Goal: Task Accomplishment & Management: Manage account settings

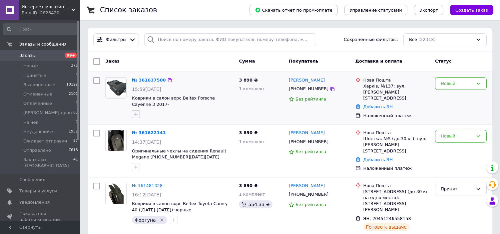
click at [134, 111] on button "button" at bounding box center [136, 114] width 8 height 8
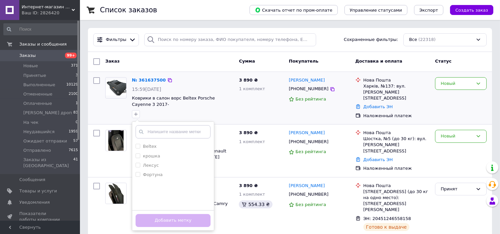
scroll to position [37, 0]
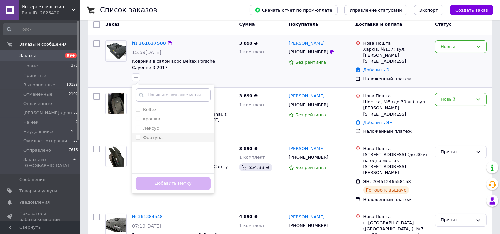
click at [155, 139] on label "Фортуна" at bounding box center [153, 137] width 20 height 5
checkbox input "true"
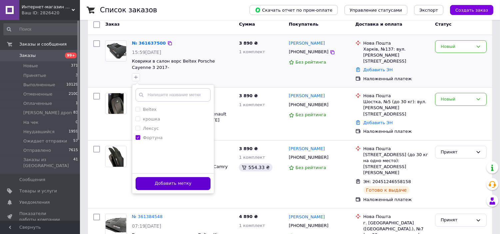
click at [176, 188] on button "Добавить метку" at bounding box center [173, 183] width 75 height 13
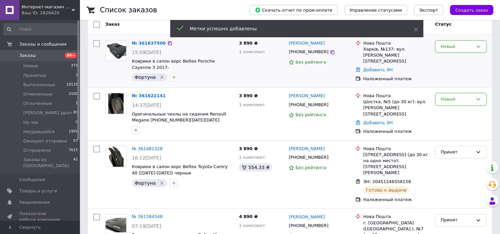
scroll to position [0, 0]
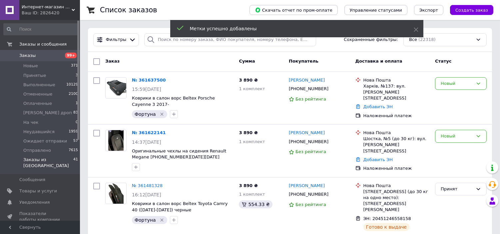
click at [48, 160] on span "Заказы из [GEOGRAPHIC_DATA]" at bounding box center [48, 163] width 50 height 12
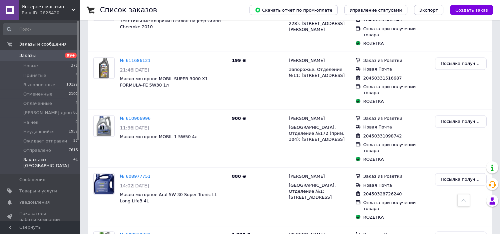
scroll to position [1826, 0]
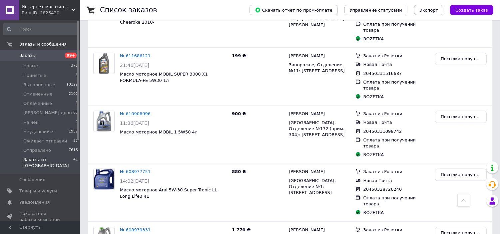
click at [55, 54] on span "Заказы" at bounding box center [40, 56] width 42 height 6
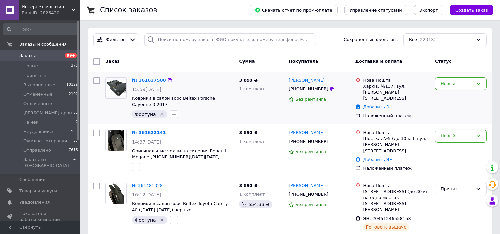
click at [151, 78] on link "№ 361637500" at bounding box center [149, 80] width 34 height 5
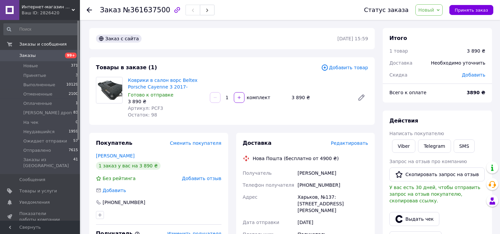
click at [152, 108] on span "Артикул: PCF3" at bounding box center [145, 108] width 35 height 5
copy span "PCF3"
click at [471, 11] on span "Принять заказ" at bounding box center [471, 10] width 33 height 5
click at [315, 118] on div "Коврики в салон ворс Beltex Porsche Cayenne 3 2017- Готово к отправке 3 890 ₴ А…" at bounding box center [247, 98] width 245 height 44
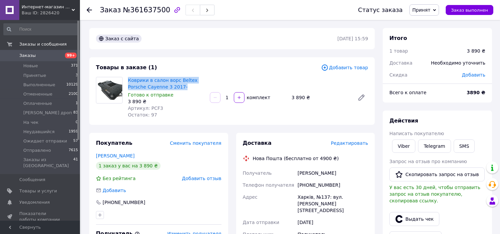
drag, startPoint x: 127, startPoint y: 80, endPoint x: 201, endPoint y: 88, distance: 74.0
click at [201, 88] on div "Коврики в салон ворс Beltex Porsche Cayenne 3 2017- Готово к отправке 3 890 ₴ А…" at bounding box center [166, 98] width 82 height 44
click at [185, 117] on div "Остаток: 97" at bounding box center [166, 115] width 77 height 7
drag, startPoint x: 125, startPoint y: 79, endPoint x: 199, endPoint y: 89, distance: 74.3
click at [199, 89] on div "Коврики в салон ворс Beltex Porsche Cayenne 3 2017- Готово к отправке 3 890 ₴ А…" at bounding box center [166, 98] width 82 height 44
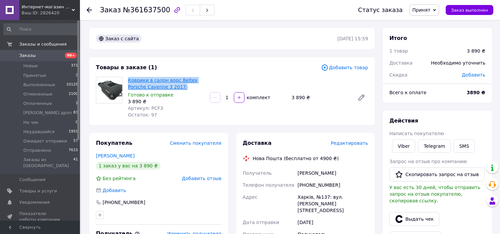
copy link "Коврики в салон ворс Beltex Porsche Cayenne 3 2017-"
click at [351, 141] on span "Редактировать" at bounding box center [349, 143] width 37 height 5
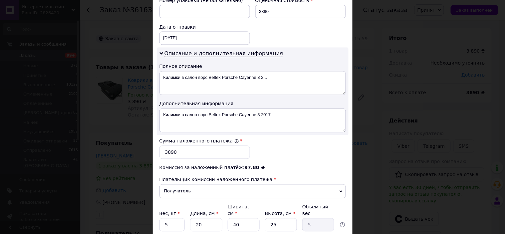
scroll to position [350, 0]
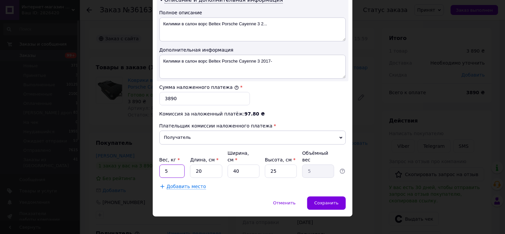
drag, startPoint x: 176, startPoint y: 162, endPoint x: 149, endPoint y: 147, distance: 30.7
click at [171, 165] on input "5" at bounding box center [173, 171] width 26 height 13
drag, startPoint x: 211, startPoint y: 162, endPoint x: 162, endPoint y: 161, distance: 48.7
click at [169, 162] on div "Вес, кг * 5 Длина, см * 20 Ширина, см * 40 Высота, см * 25 Объёмный вес 5" at bounding box center [253, 164] width 187 height 28
type input "8"
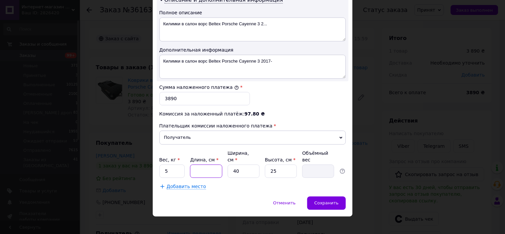
type input "2"
type input "80"
type input "20"
type input "80"
drag, startPoint x: 235, startPoint y: 162, endPoint x: 226, endPoint y: 161, distance: 8.4
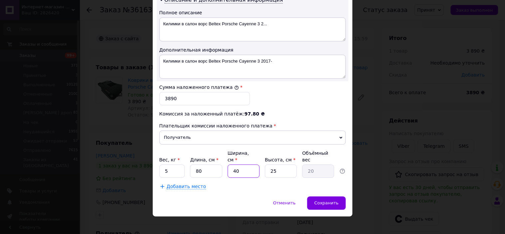
click at [228, 165] on input "40" at bounding box center [244, 171] width 32 height 13
type input "6"
type input "3"
type input "60"
type input "30"
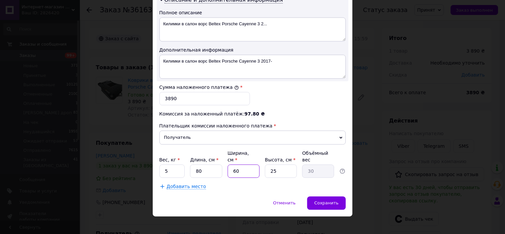
type input "60"
drag, startPoint x: 284, startPoint y: 162, endPoint x: 253, endPoint y: 162, distance: 30.3
click at [253, 162] on div "Вес, кг * 5 Длина, см * 80 Ширина, см * 60 Высота, см * 25 Объёмный вес 30" at bounding box center [253, 164] width 187 height 28
type input "5"
type input "6"
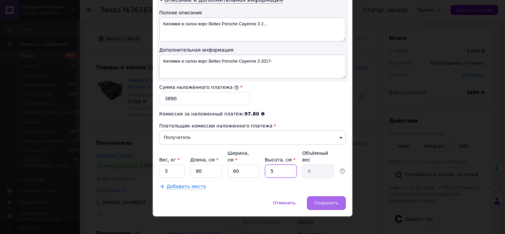
type input "5"
click at [335, 197] on div "Сохранить" at bounding box center [326, 203] width 38 height 13
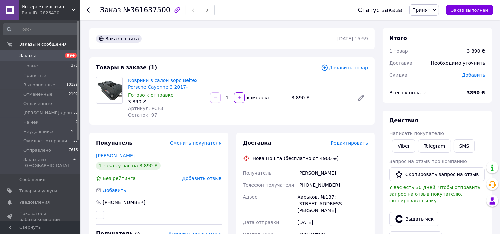
click at [341, 143] on span "Редактировать" at bounding box center [349, 143] width 37 height 5
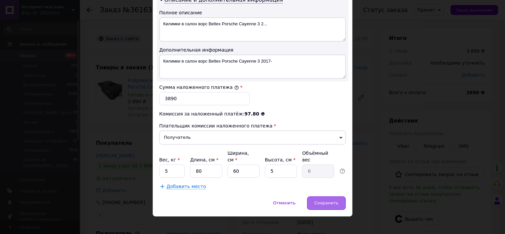
click at [340, 197] on div "Сохранить" at bounding box center [326, 203] width 38 height 13
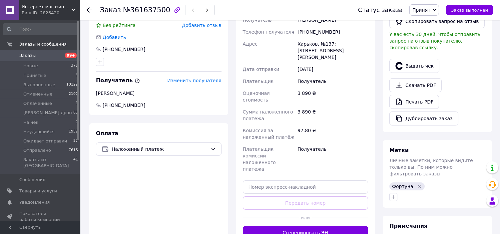
scroll to position [185, 0]
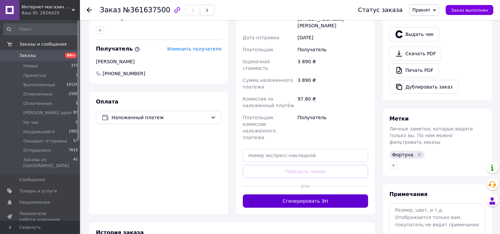
click at [344, 195] on button "Сгенерировать ЭН" at bounding box center [306, 201] width 126 height 13
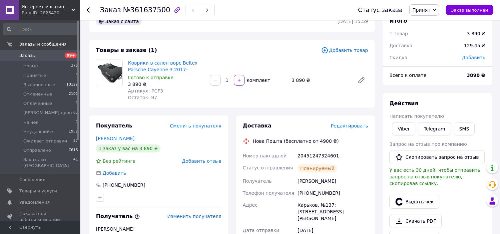
scroll to position [0, 0]
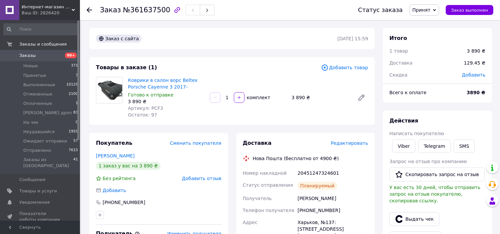
click at [151, 108] on span "Артикул: PCF3" at bounding box center [145, 108] width 35 height 5
copy span "PCF3"
click at [231, 116] on div "Коврики в салон ворс Beltex Porsche Cayenne 3 2017- Готово к отправке 3 890 ₴ А…" at bounding box center [247, 98] width 245 height 44
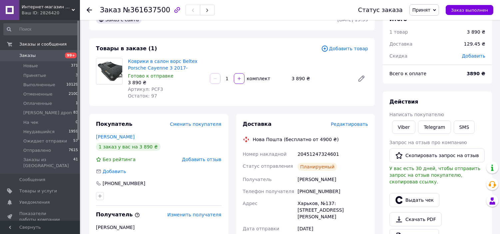
scroll to position [37, 0]
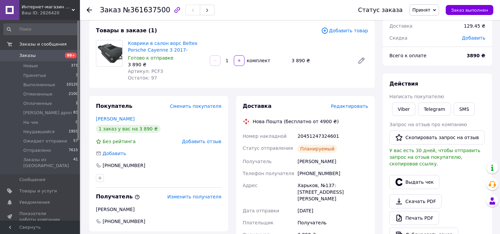
click at [310, 135] on div "20451247324601" at bounding box center [332, 136] width 73 height 12
click at [311, 135] on div "20451247324601" at bounding box center [332, 136] width 73 height 12
copy div "20451247324601"
click at [153, 71] on span "Артикул: PCF3" at bounding box center [145, 71] width 35 height 5
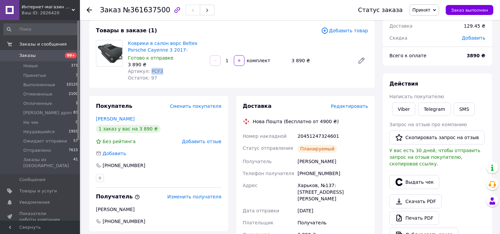
click at [153, 71] on span "Артикул: PCF3" at bounding box center [145, 71] width 35 height 5
copy span "PCF3"
